Goal: Entertainment & Leisure: Consume media (video, audio)

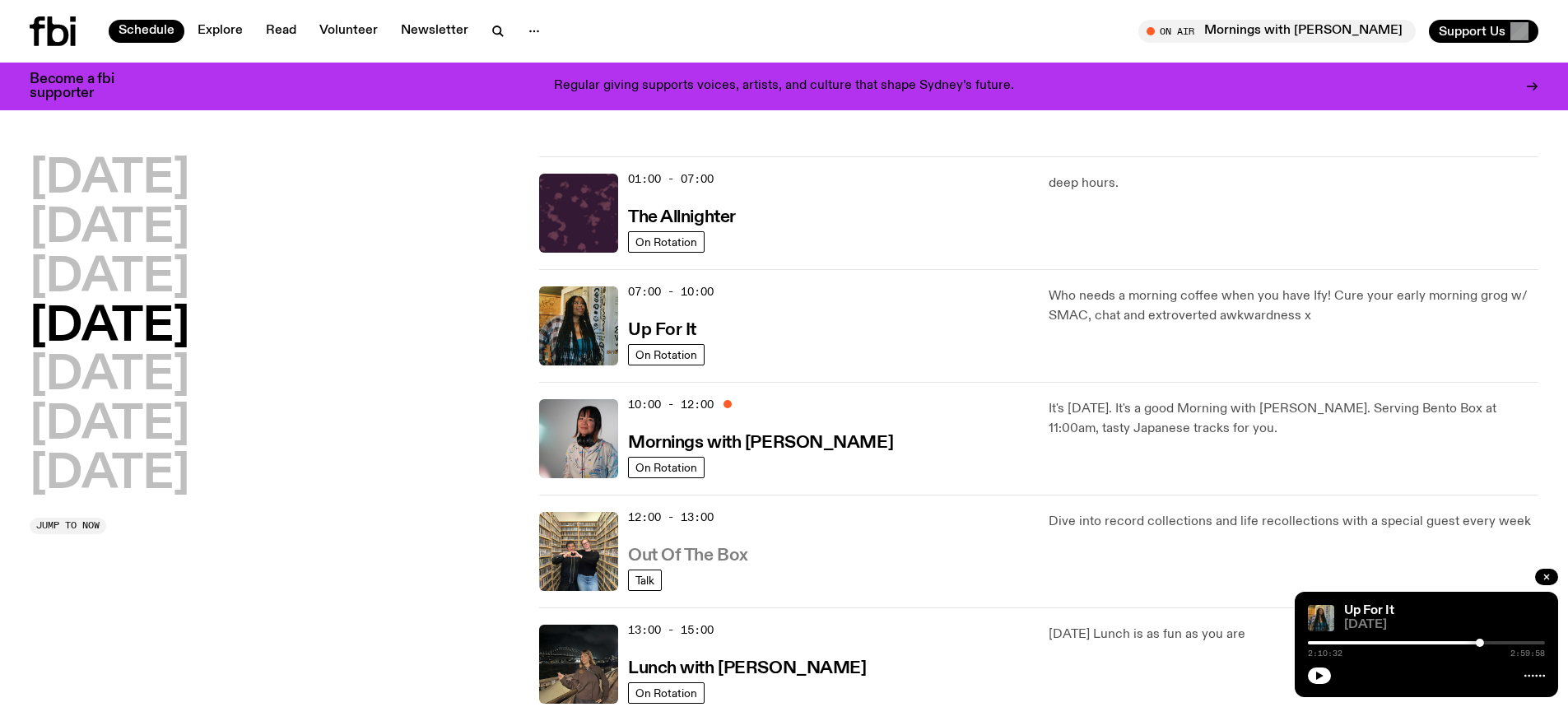
click at [687, 556] on h3 "Out Of The Box" at bounding box center [688, 556] width 120 height 17
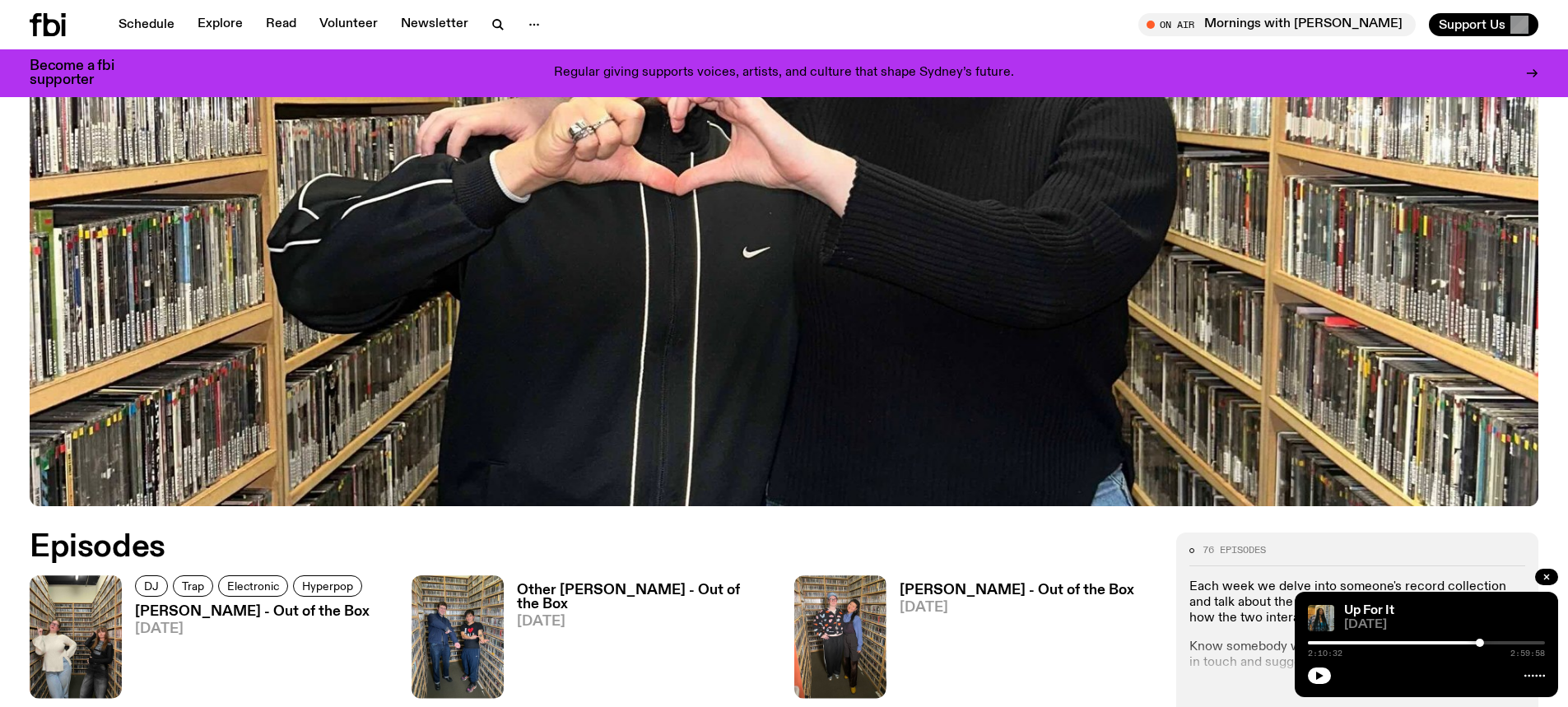
scroll to position [741, 0]
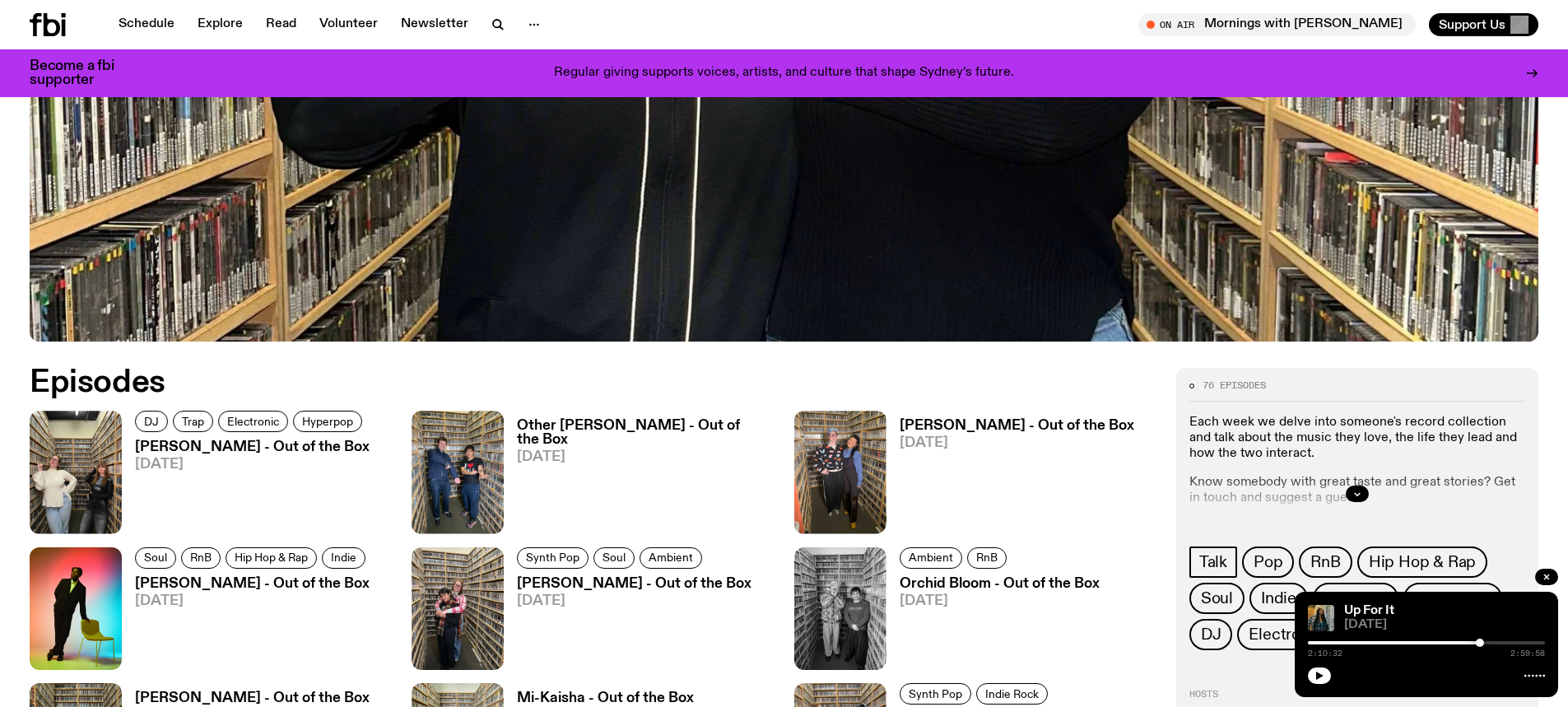
click at [255, 466] on span "[DATE]" at bounding box center [253, 465] width 235 height 14
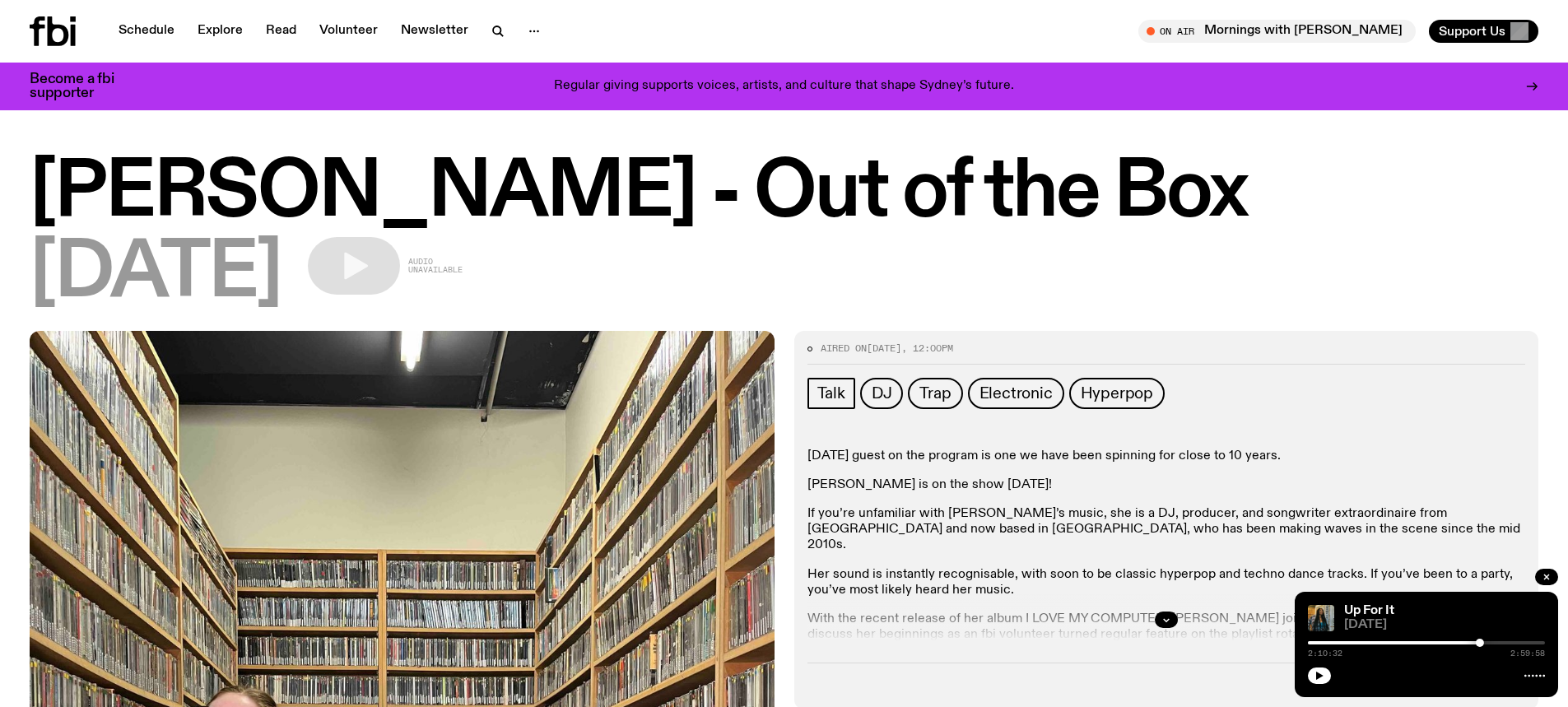
click at [81, 37] on div at bounding box center [68, 30] width 79 height 29
click at [54, 27] on icon at bounding box center [58, 30] width 22 height 29
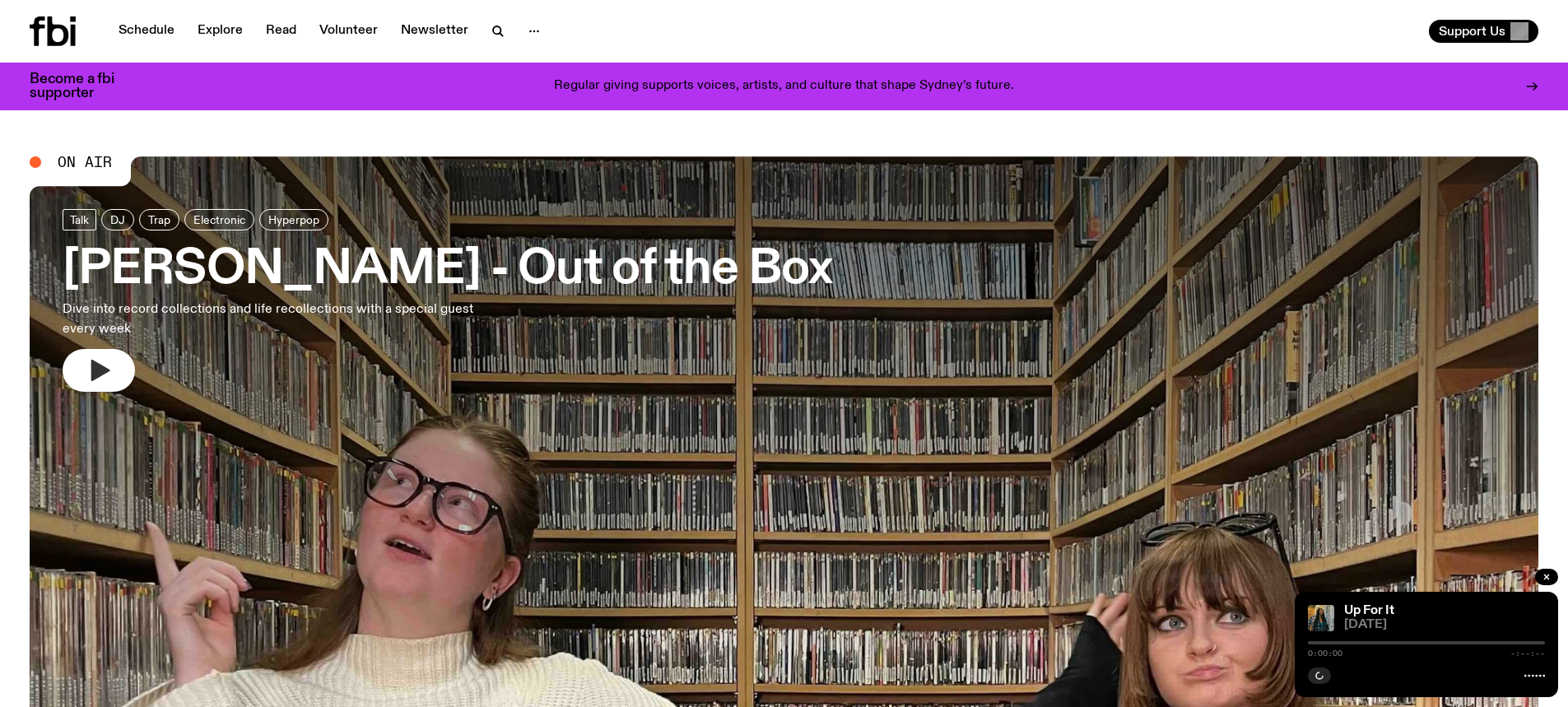
click at [96, 375] on icon "button" at bounding box center [101, 370] width 19 height 22
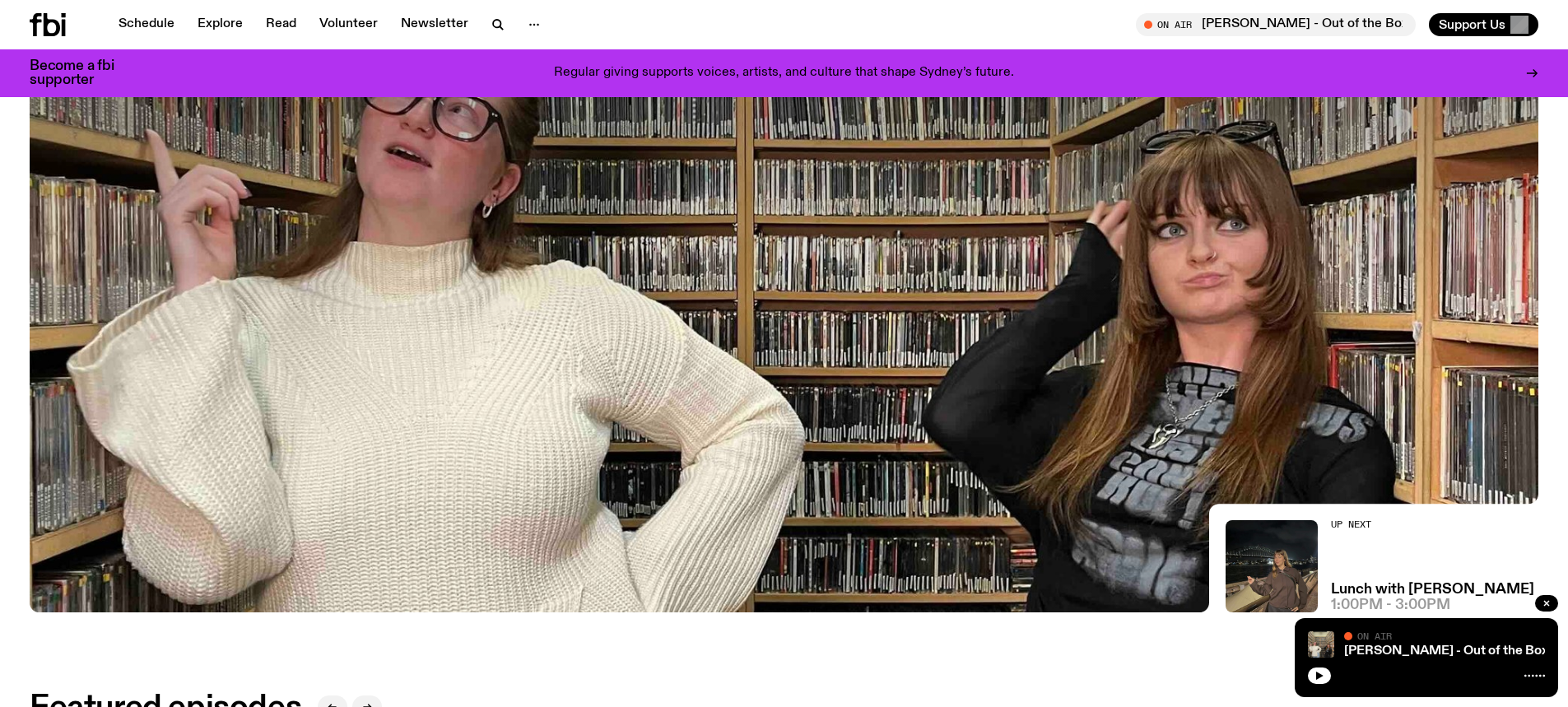
scroll to position [490, 0]
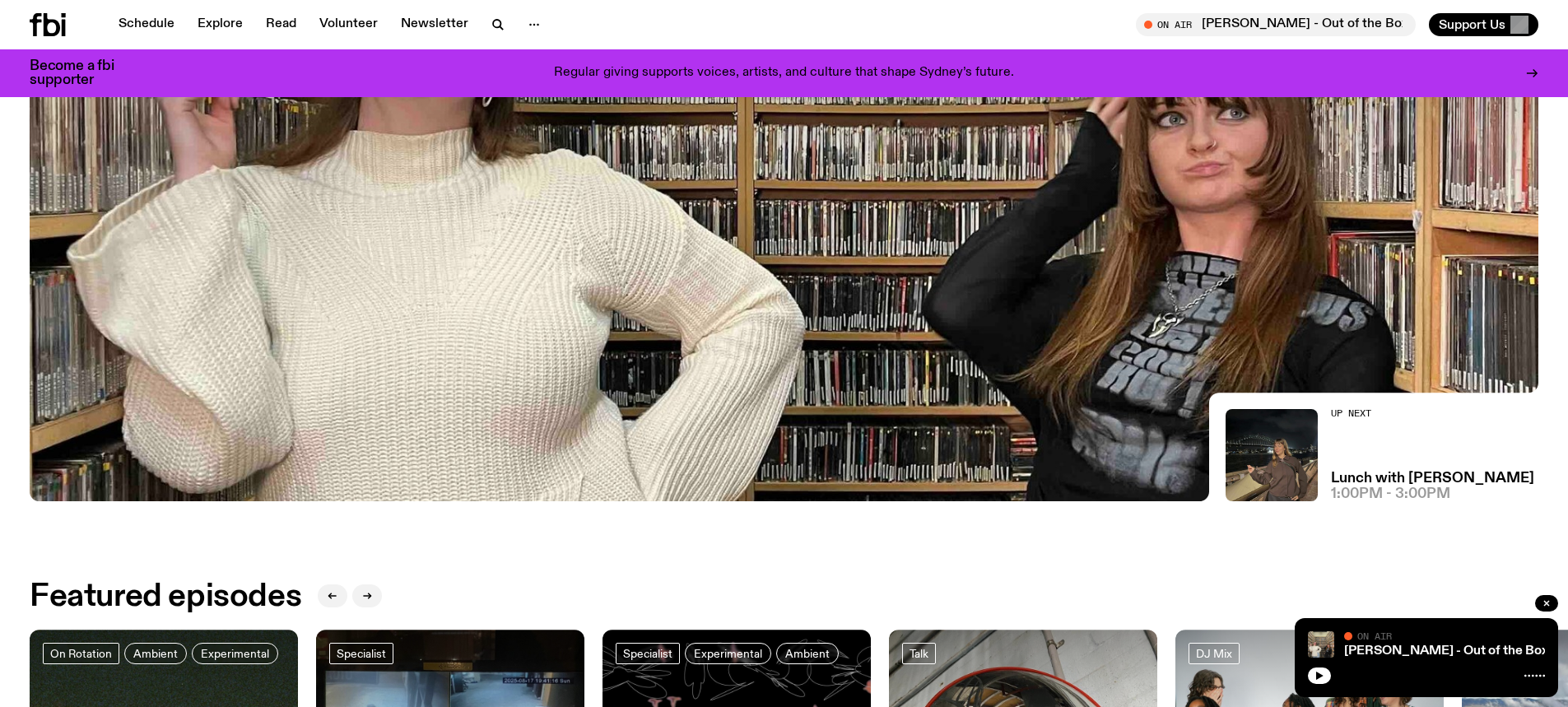
click at [1317, 673] on icon "button" at bounding box center [1320, 676] width 8 height 9
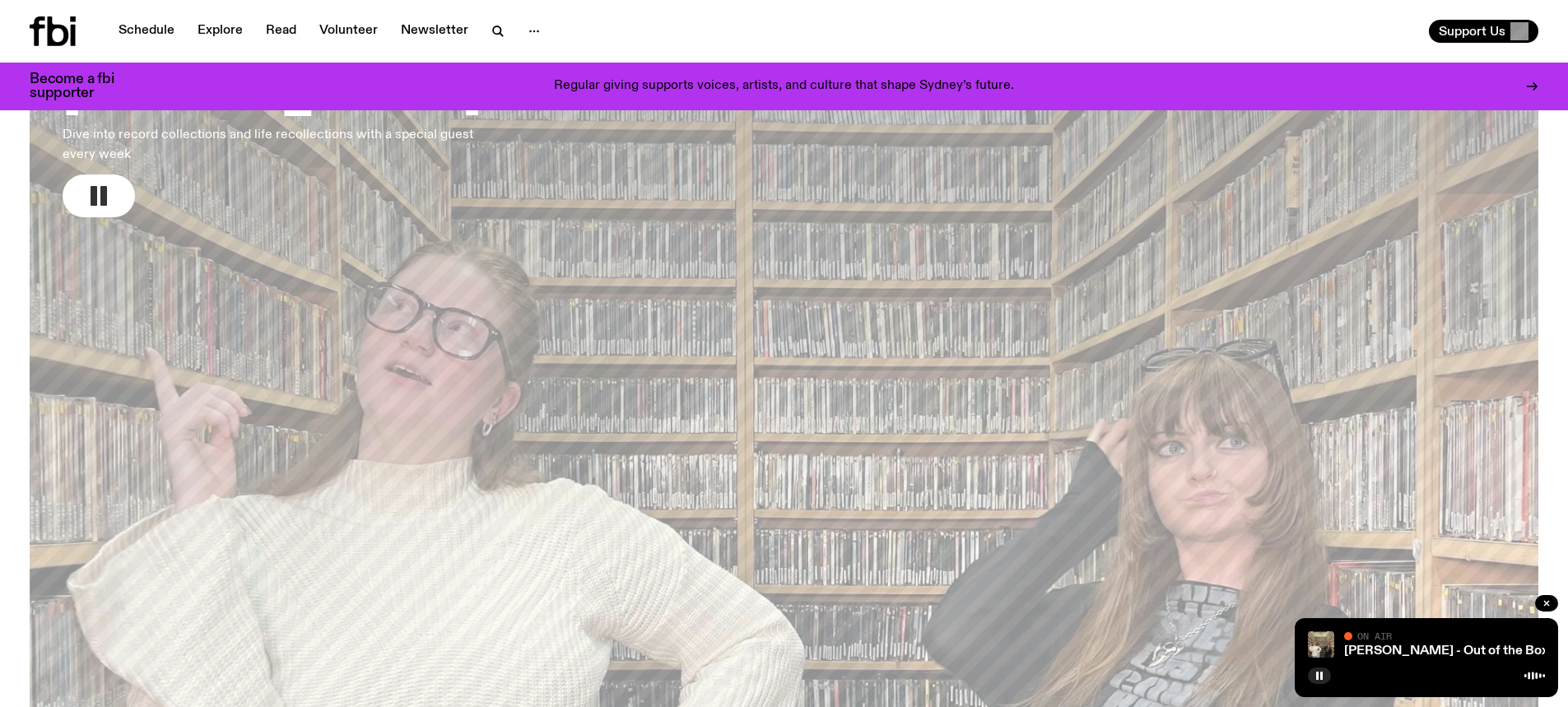
scroll to position [0, 0]
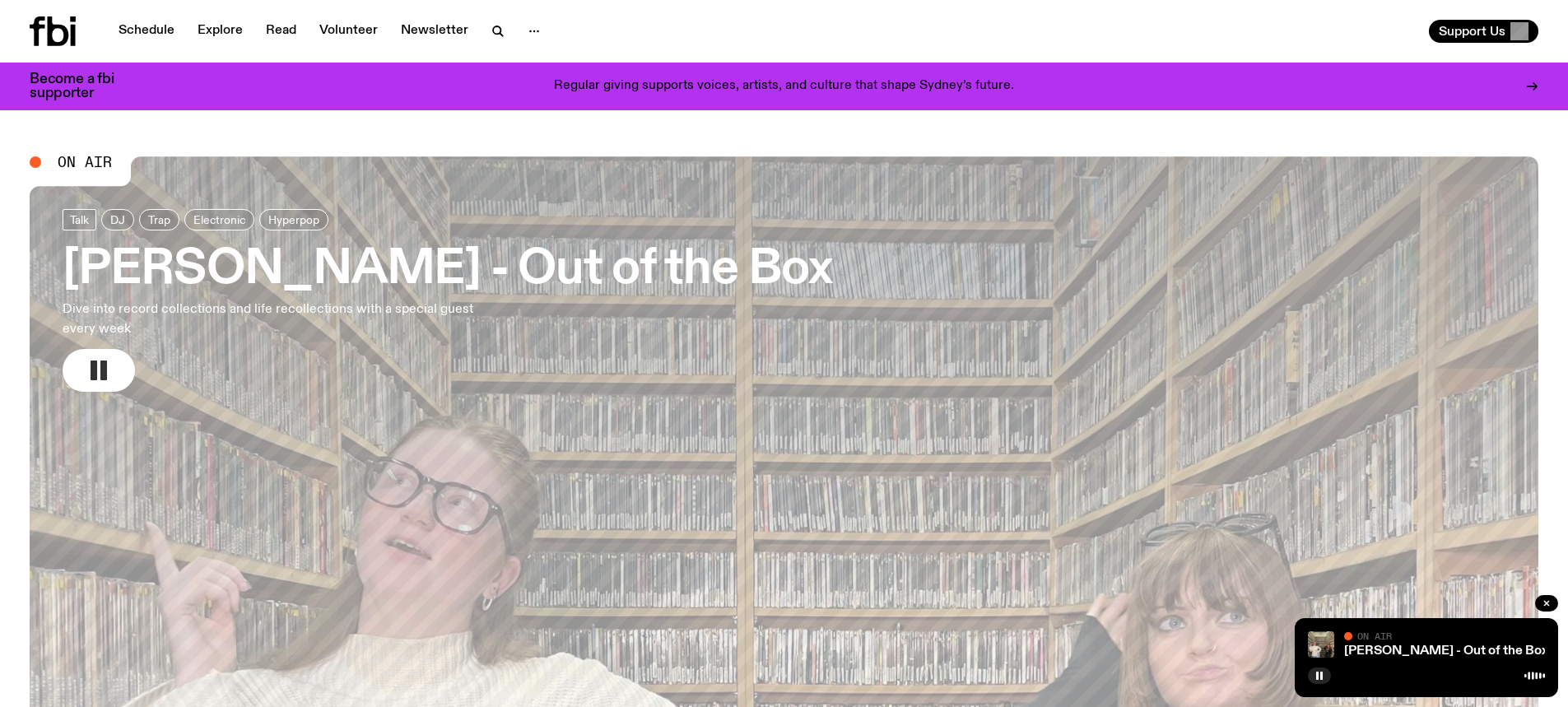
click at [147, 262] on h3 "[PERSON_NAME] - Out of the Box" at bounding box center [447, 270] width 769 height 46
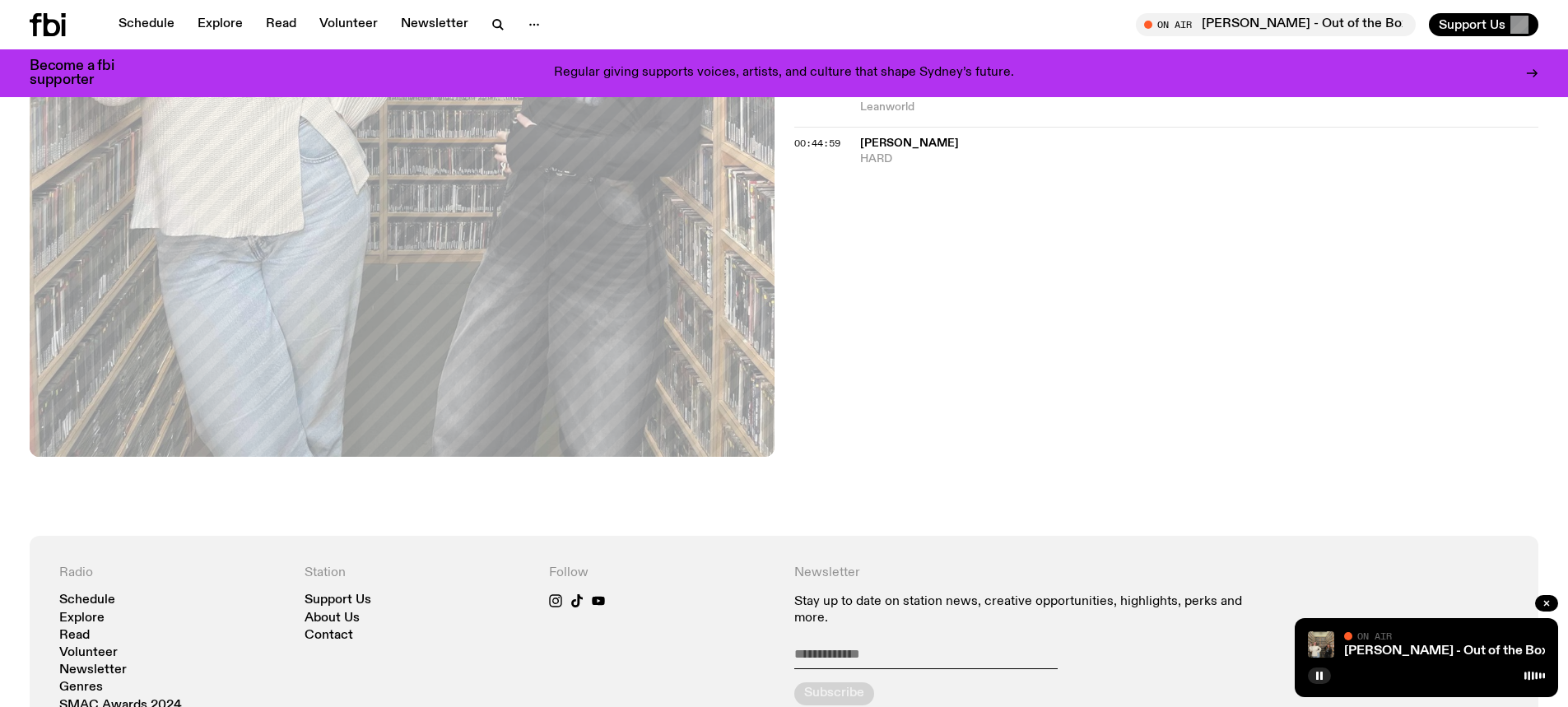
scroll to position [195, 0]
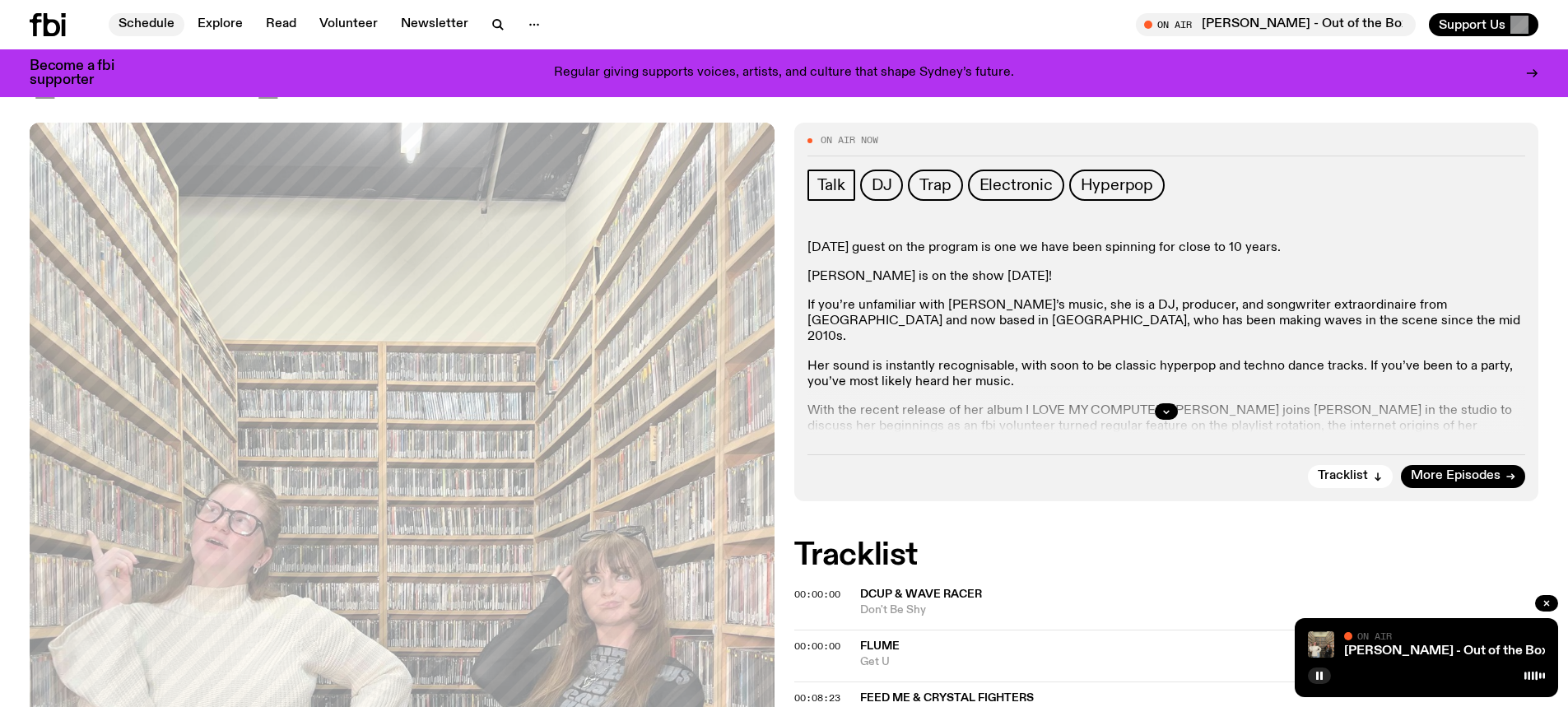
click at [141, 32] on link "Schedule" at bounding box center [147, 25] width 76 height 23
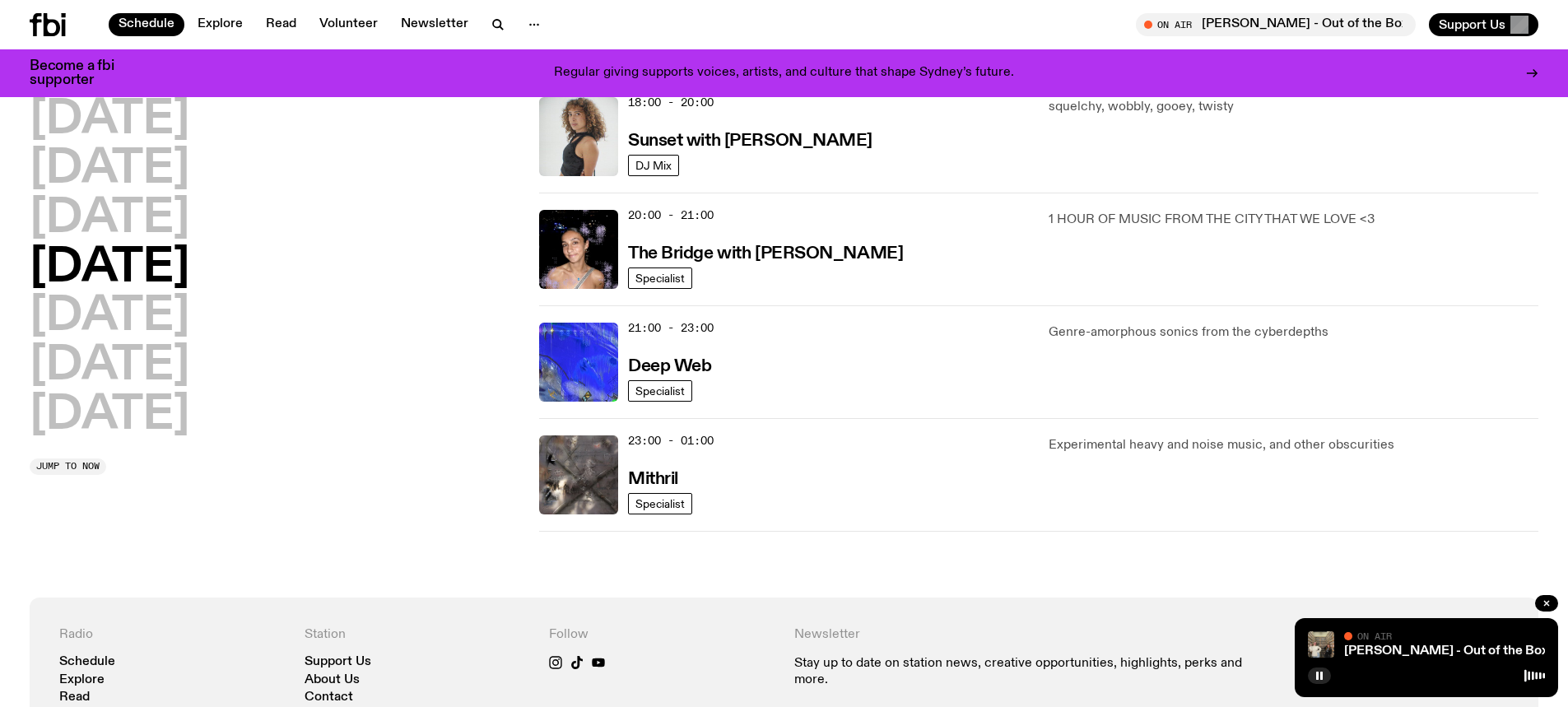
scroll to position [658, 0]
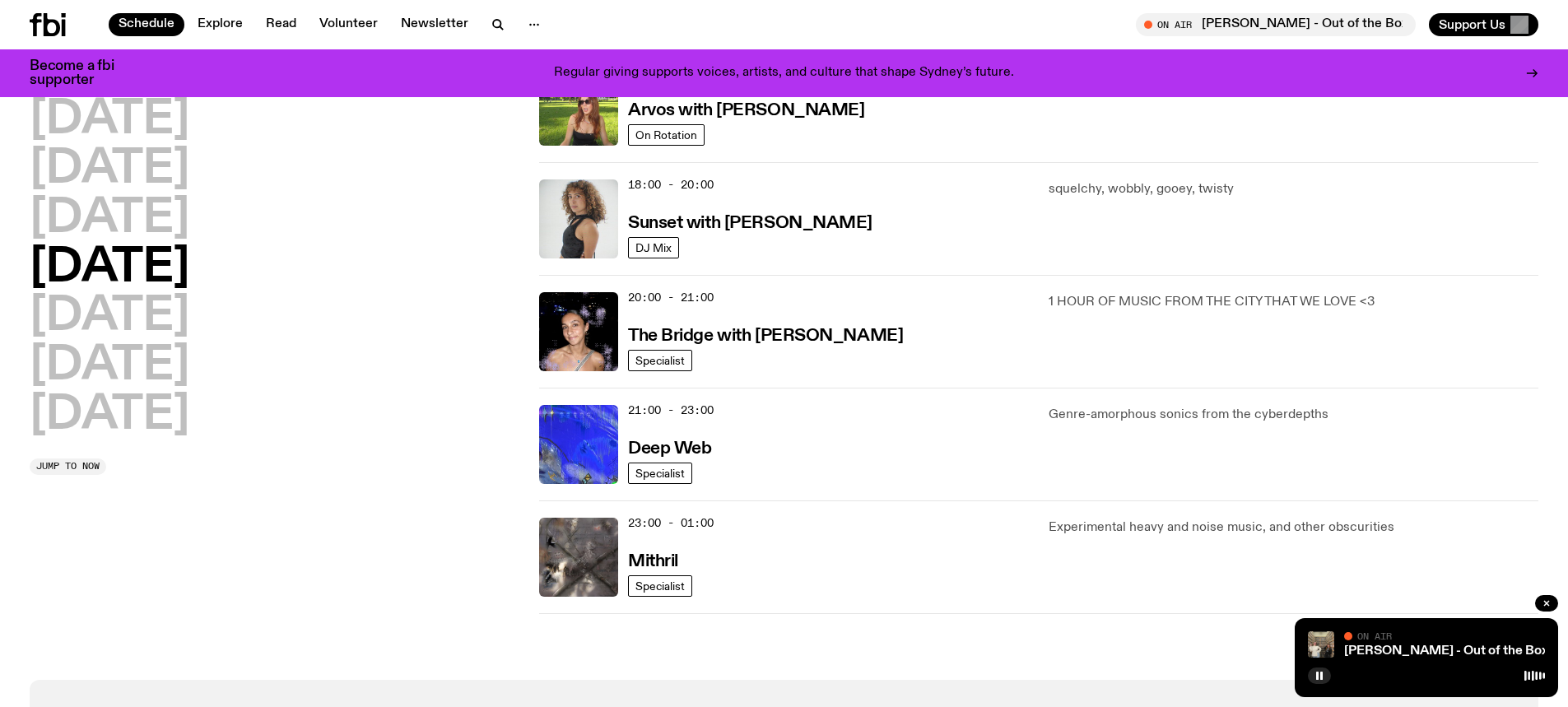
click at [158, 269] on h2 "[DATE]" at bounding box center [109, 268] width 160 height 46
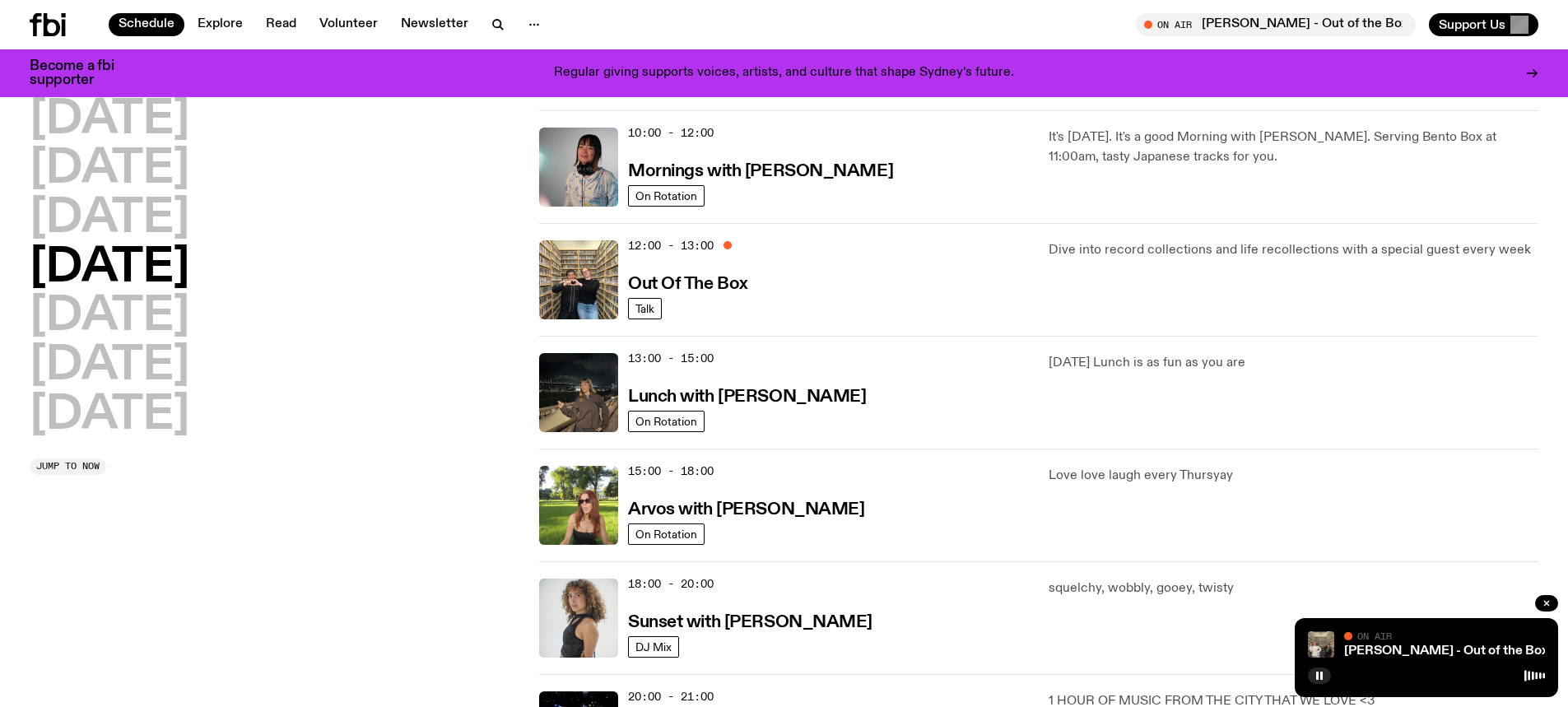
scroll to position [246, 0]
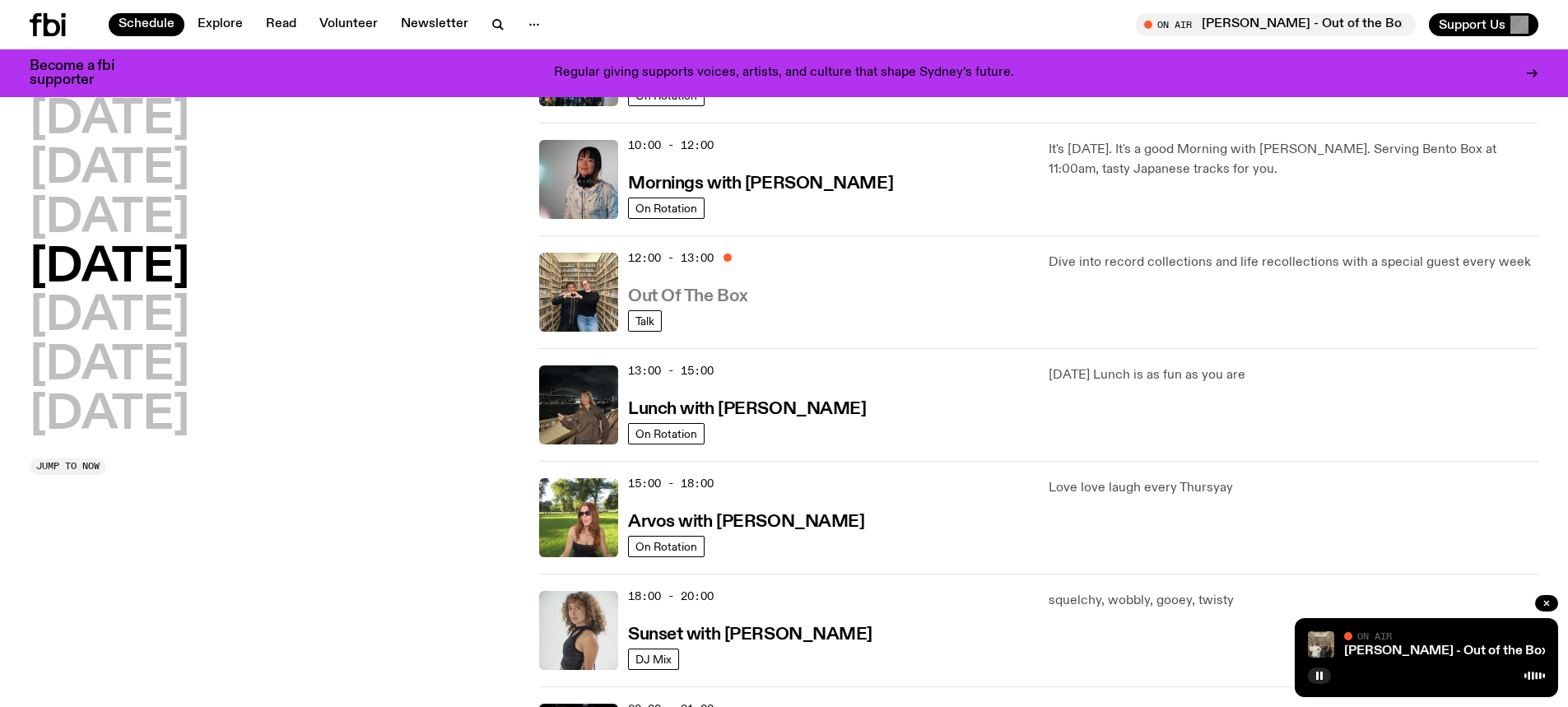
click at [666, 295] on h3 "Out Of The Box" at bounding box center [688, 296] width 120 height 17
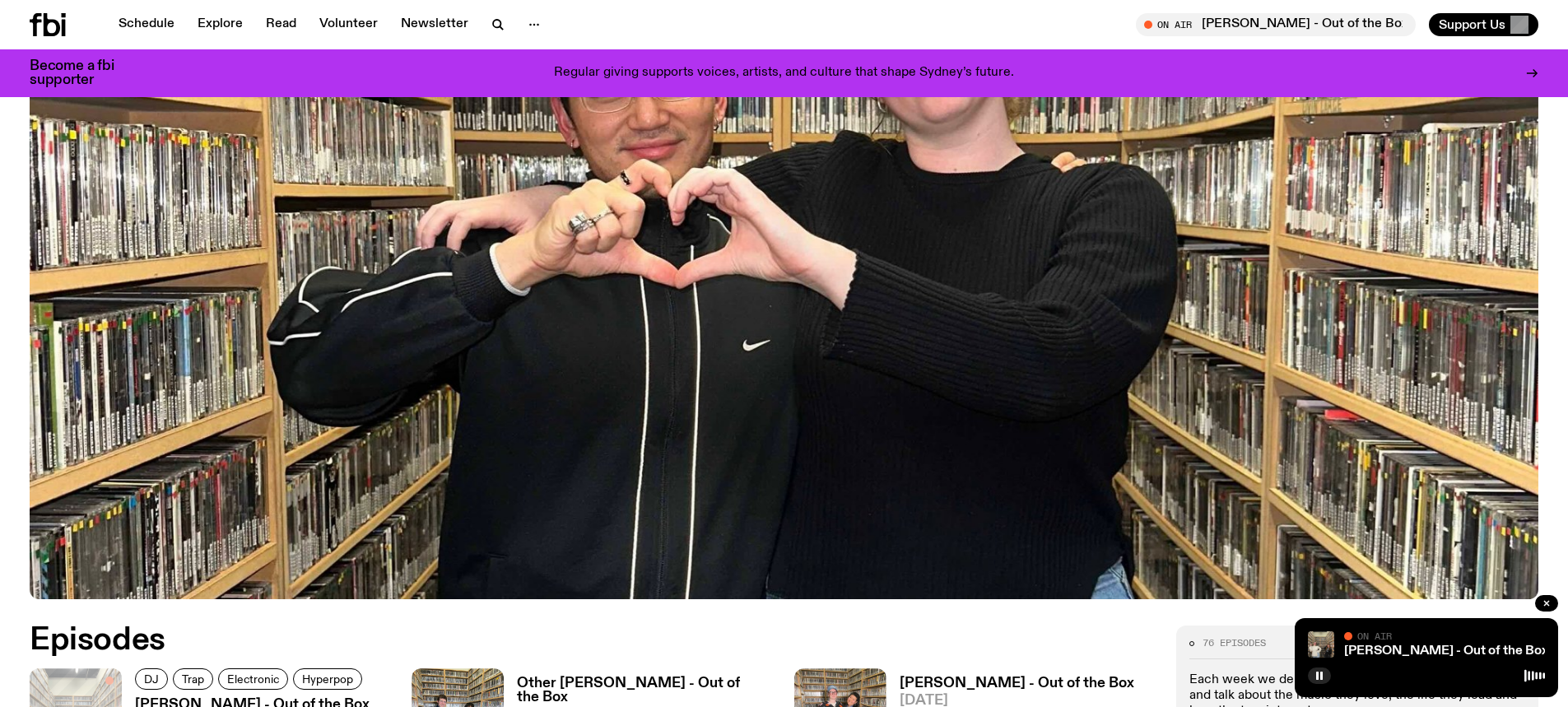
scroll to position [894, 0]
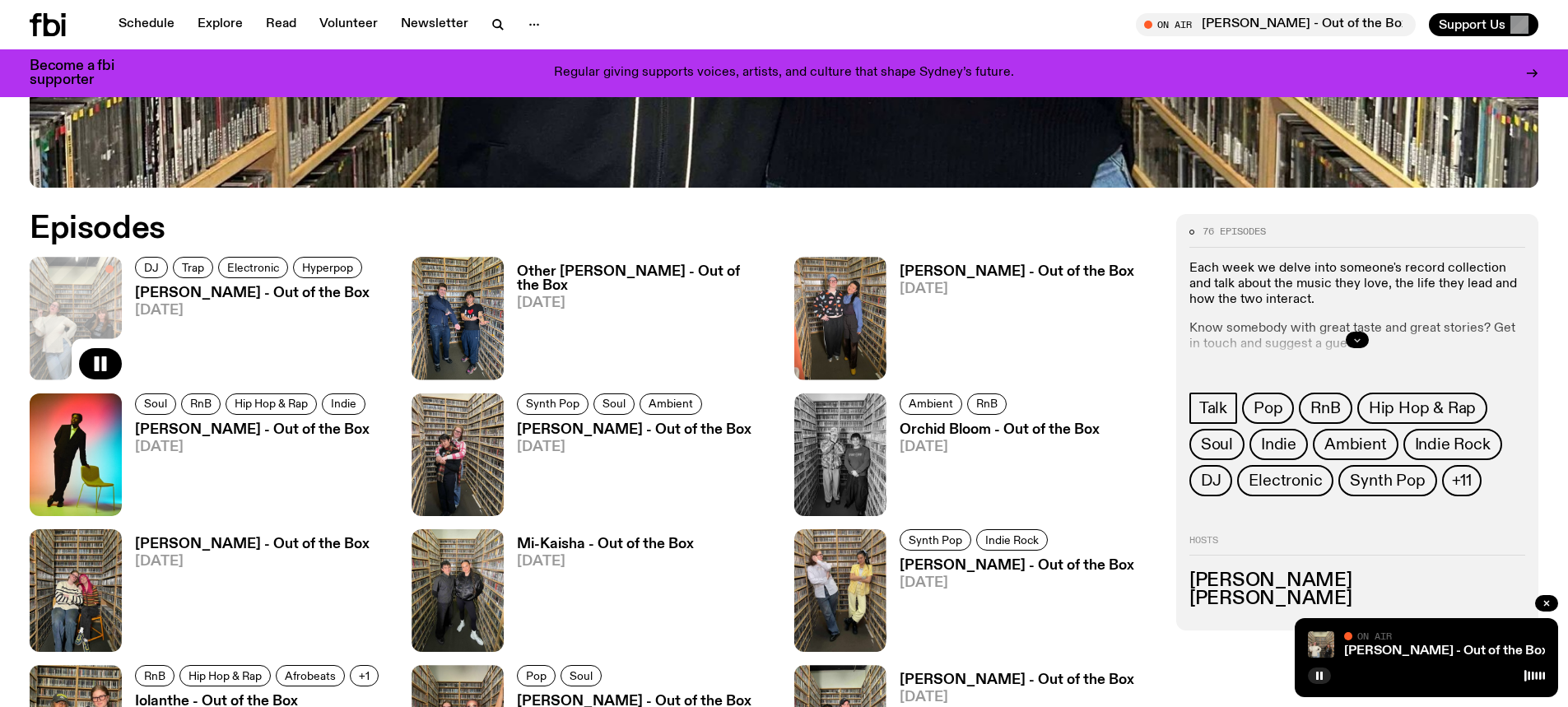
click at [1353, 341] on icon "button" at bounding box center [1357, 340] width 9 height 9
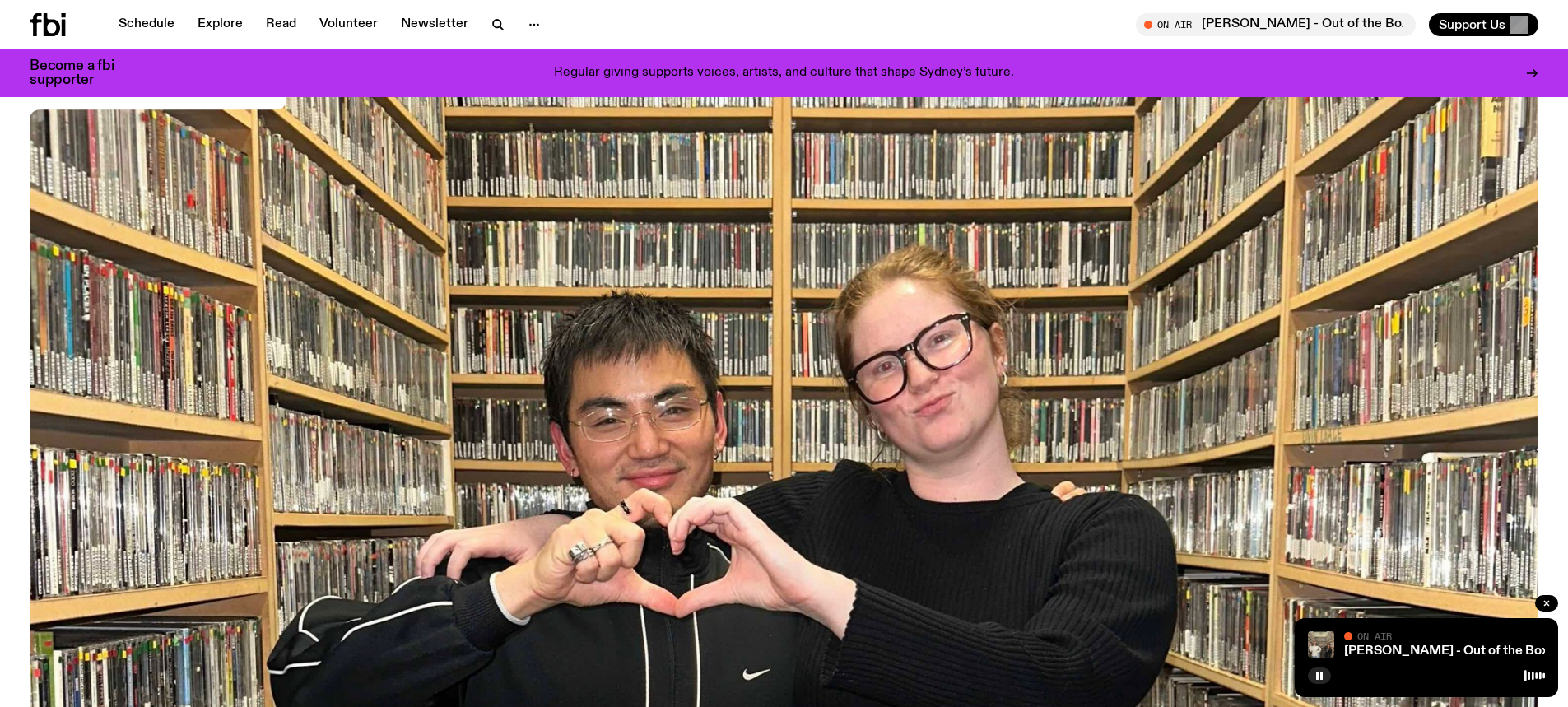
scroll to position [0, 0]
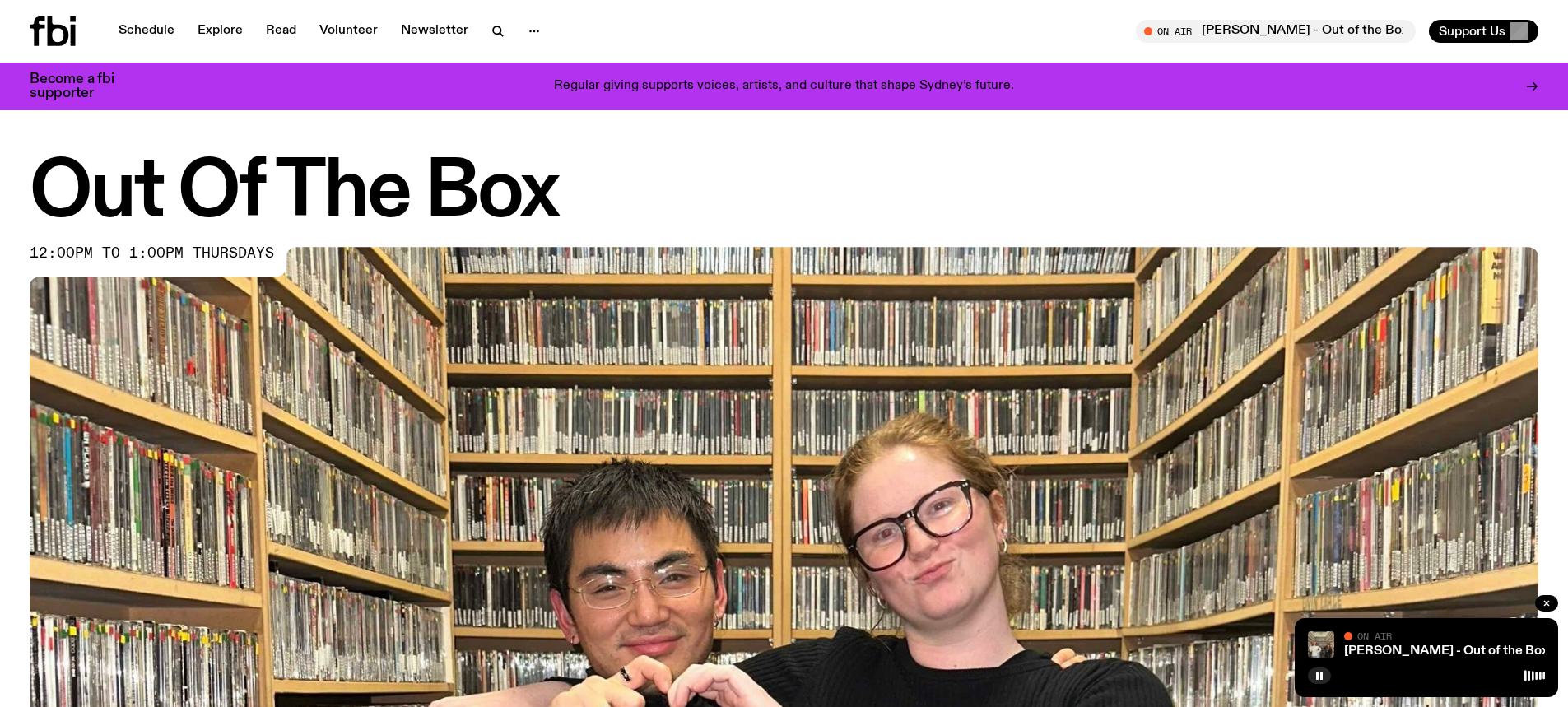
click at [160, 186] on h1 "Out Of The Box" at bounding box center [784, 193] width 1508 height 74
click at [696, 176] on h1 "Out Of The Box" at bounding box center [784, 193] width 1508 height 74
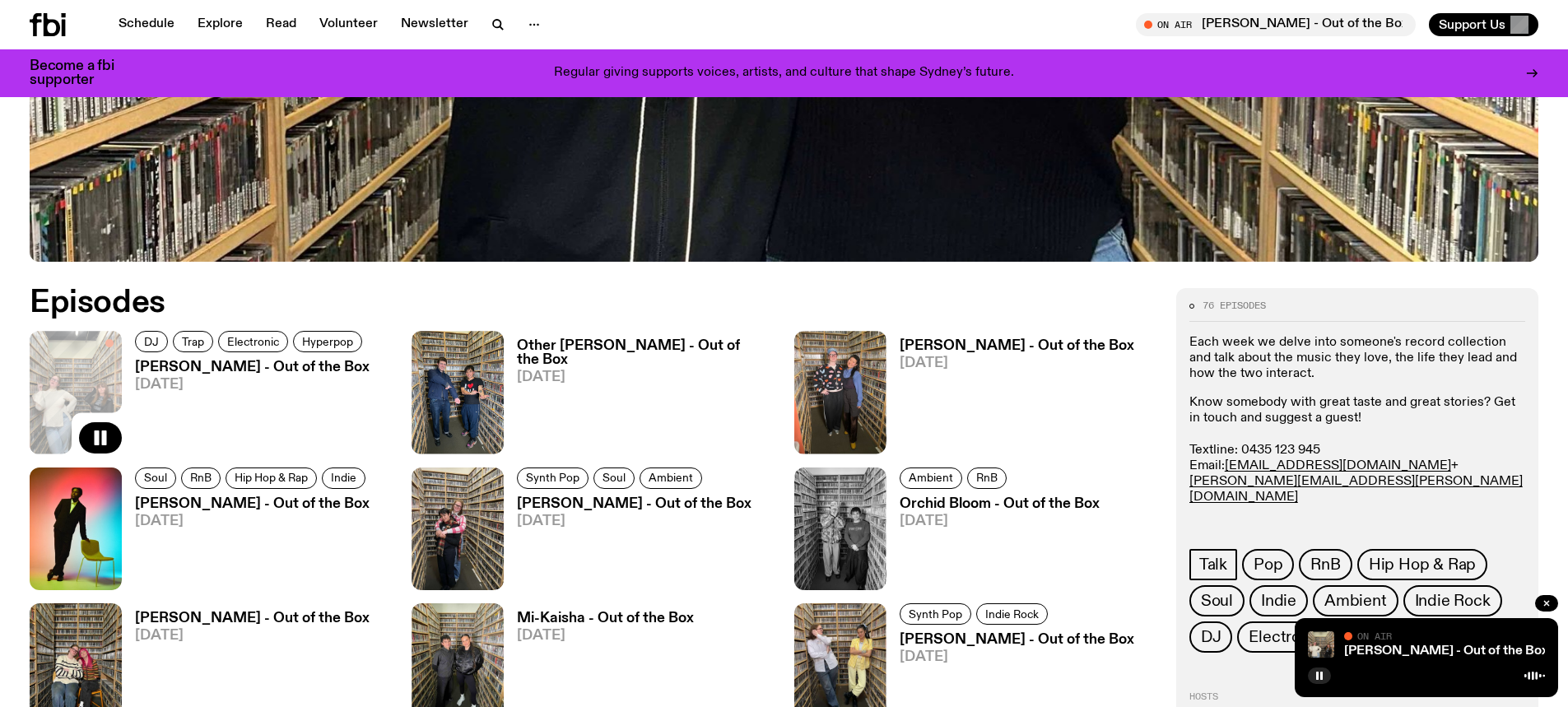
scroll to position [988, 0]
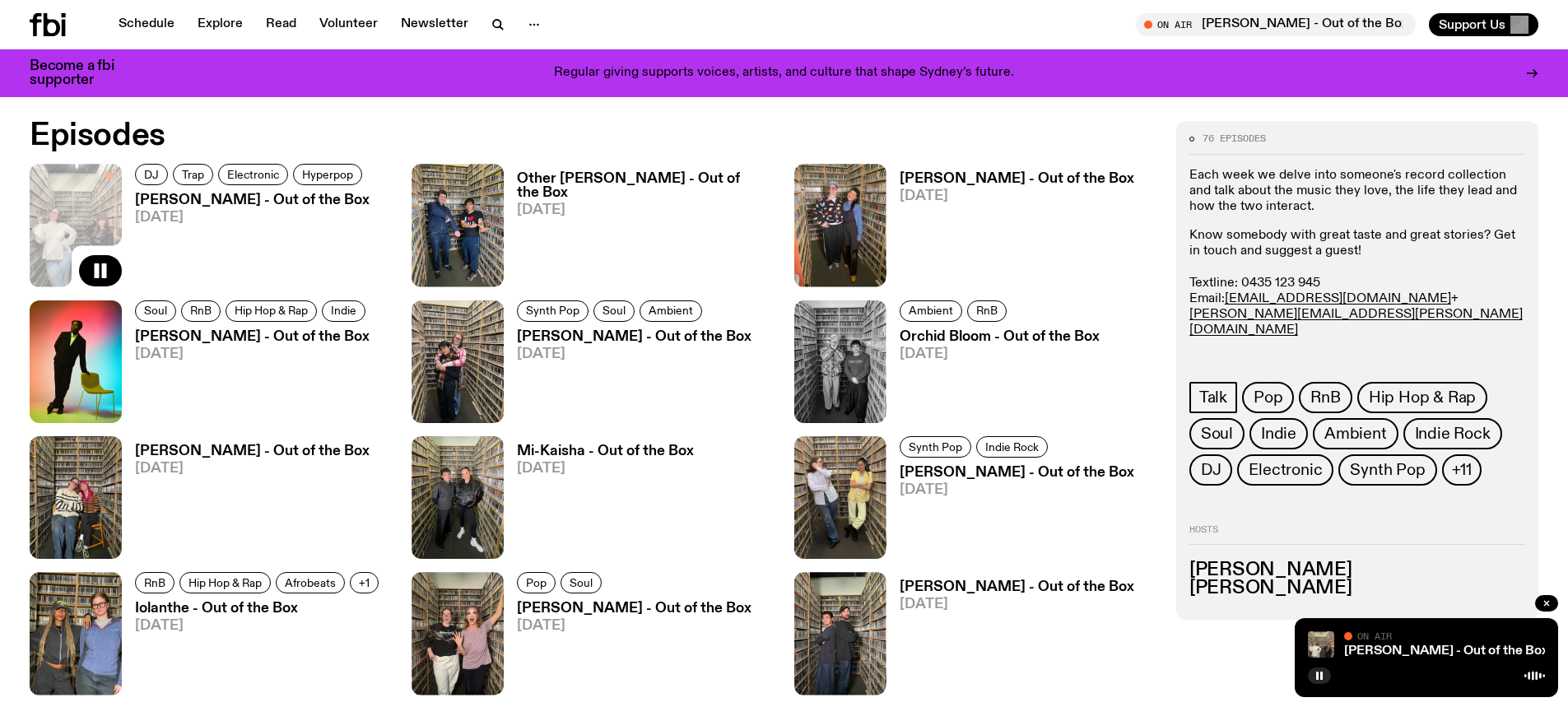
click at [176, 199] on h3 "[PERSON_NAME] - Out of the Box" at bounding box center [253, 200] width 235 height 14
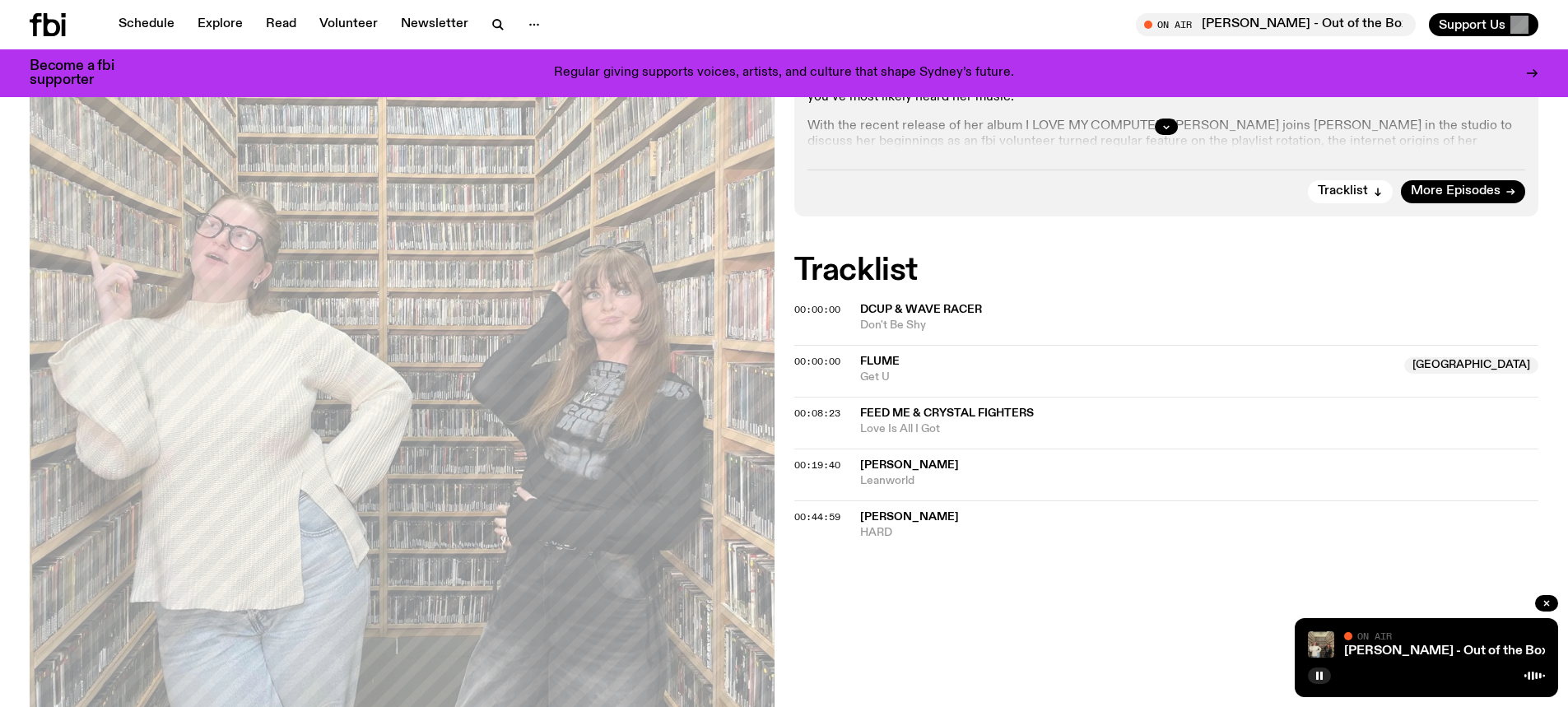
scroll to position [484, 0]
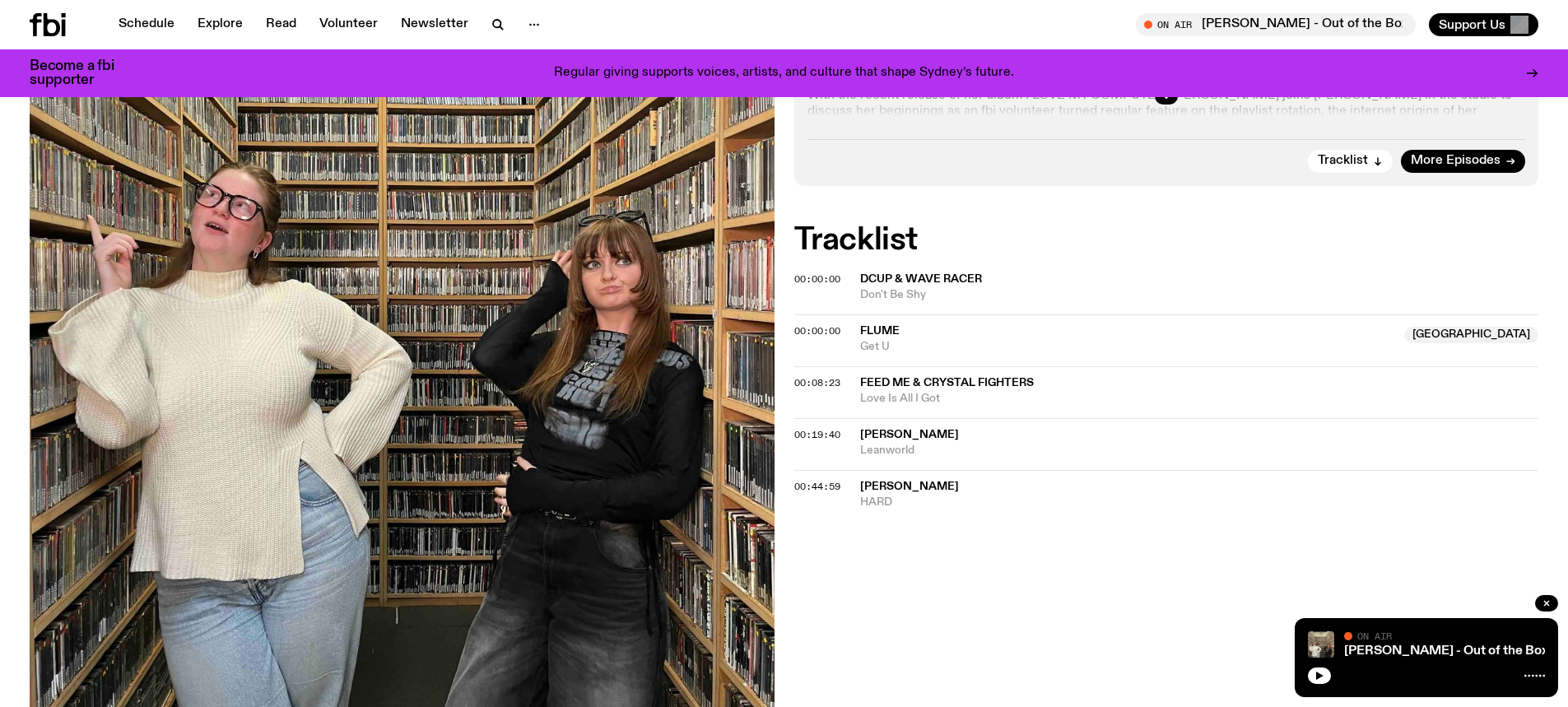
scroll to position [398, 0]
